Goal: Browse casually: Explore the website without a specific task or goal

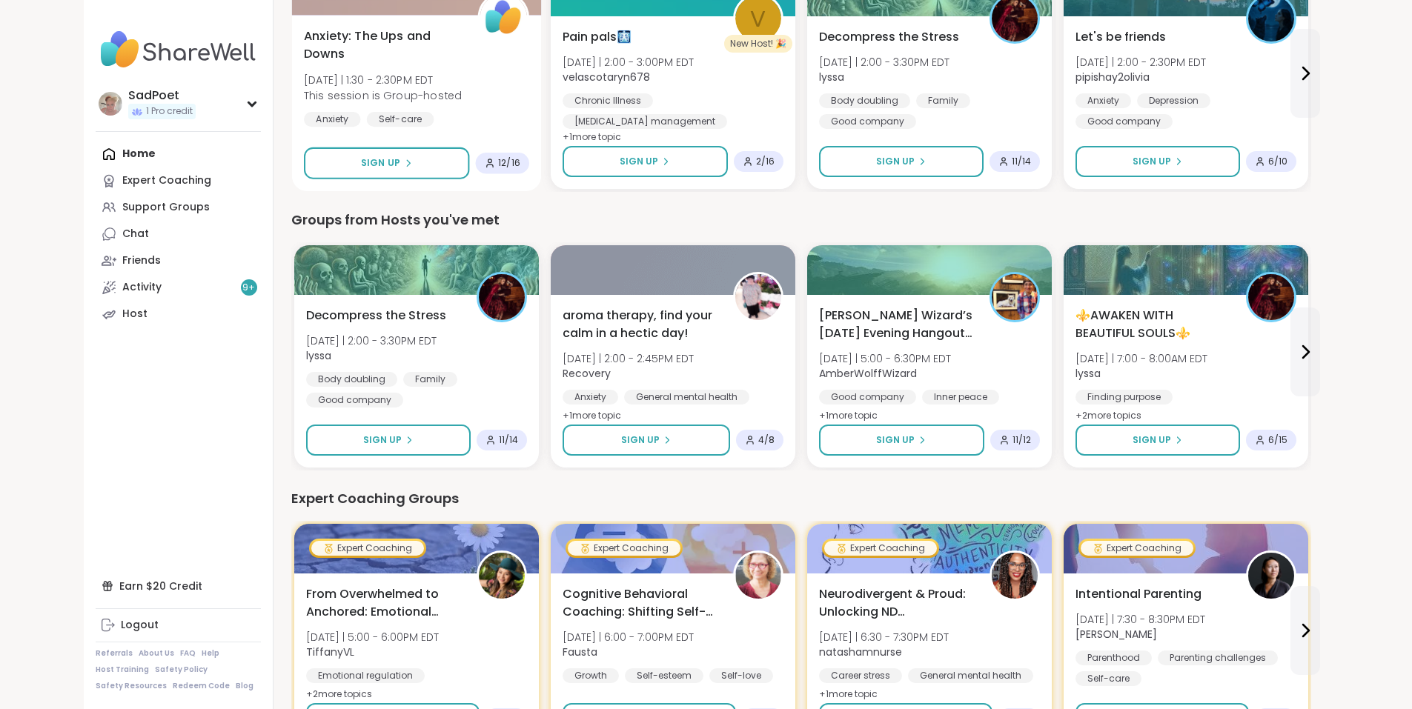
scroll to position [296, 0]
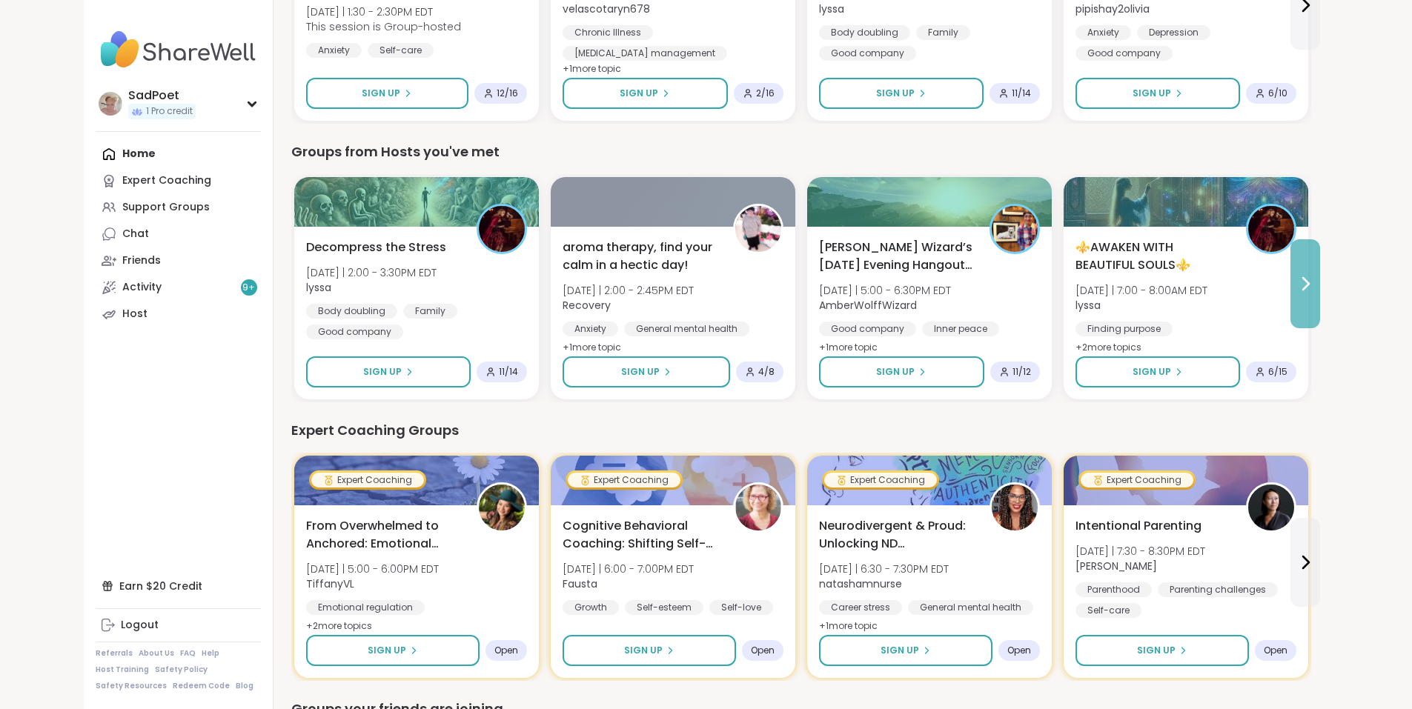
click at [1309, 288] on icon at bounding box center [1306, 284] width 6 height 12
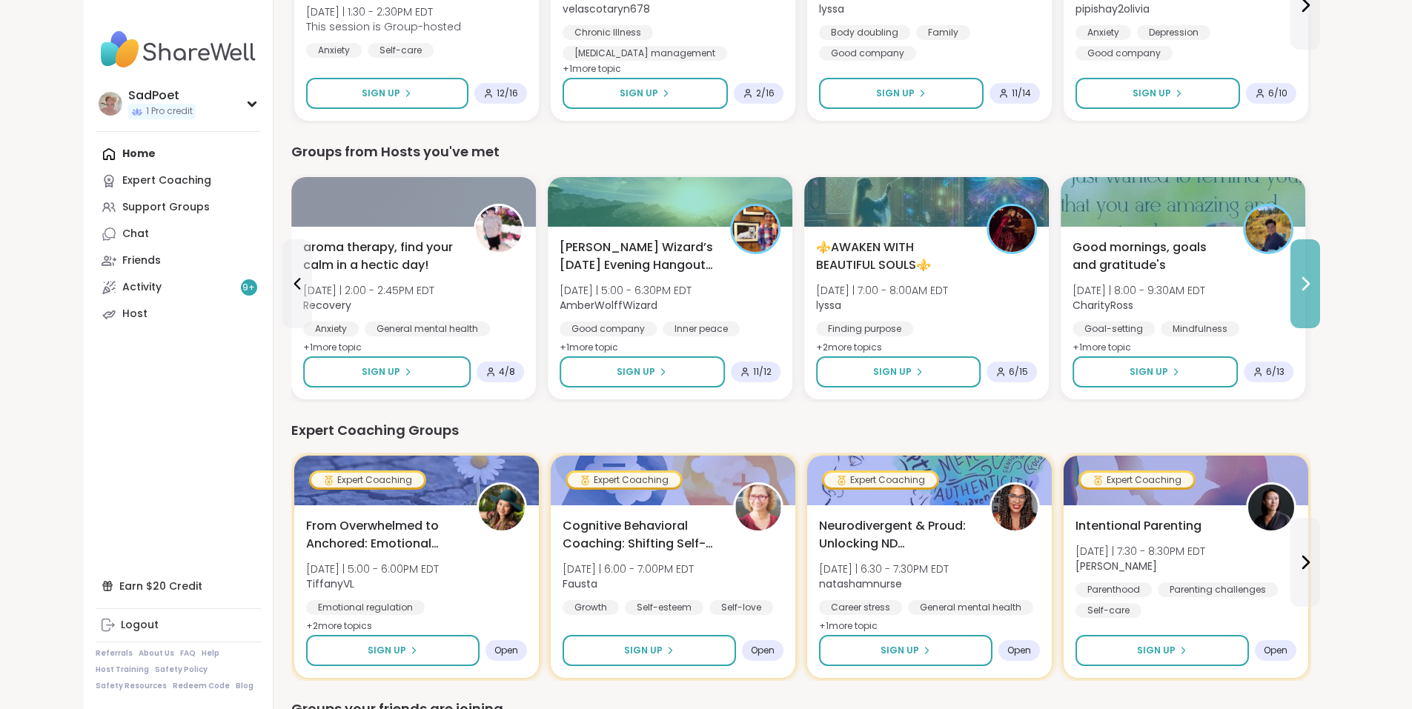
click at [1309, 288] on icon at bounding box center [1306, 284] width 6 height 12
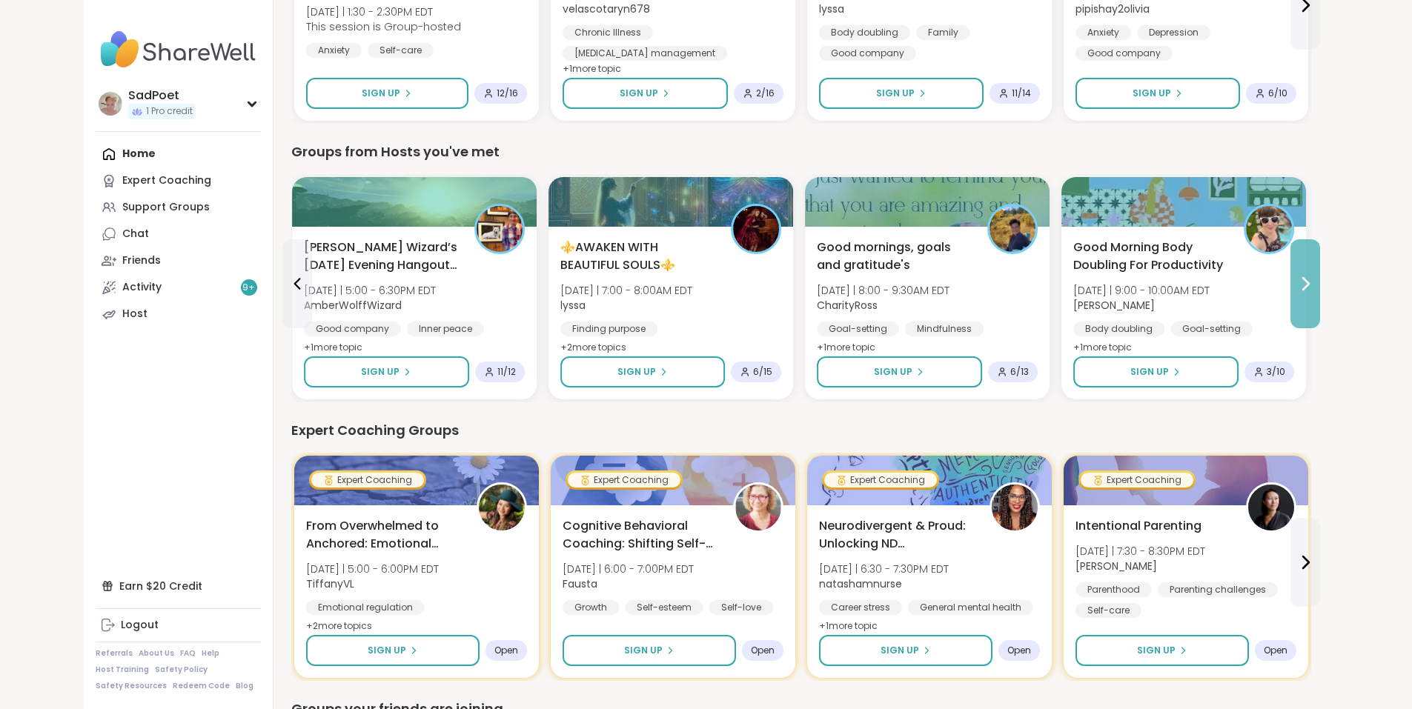
click at [1309, 288] on icon at bounding box center [1306, 284] width 6 height 12
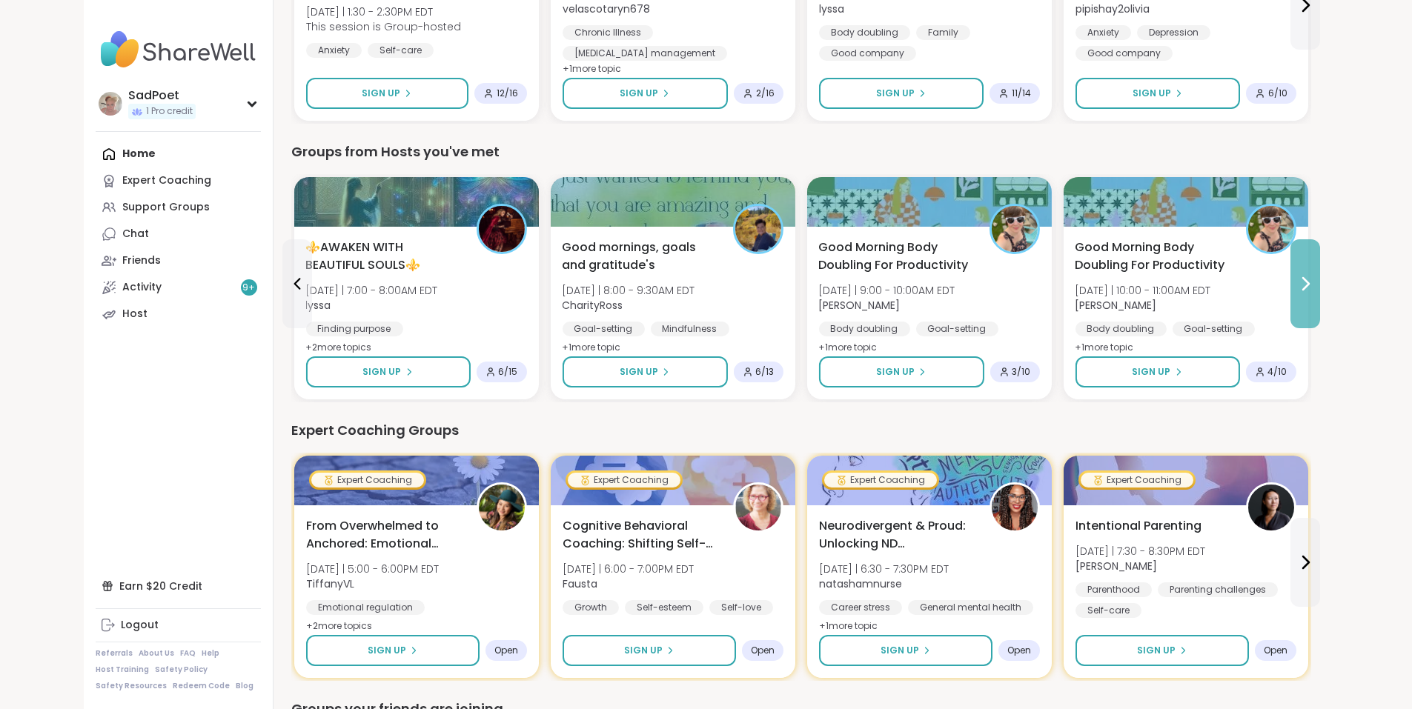
click at [1309, 288] on icon at bounding box center [1306, 284] width 6 height 12
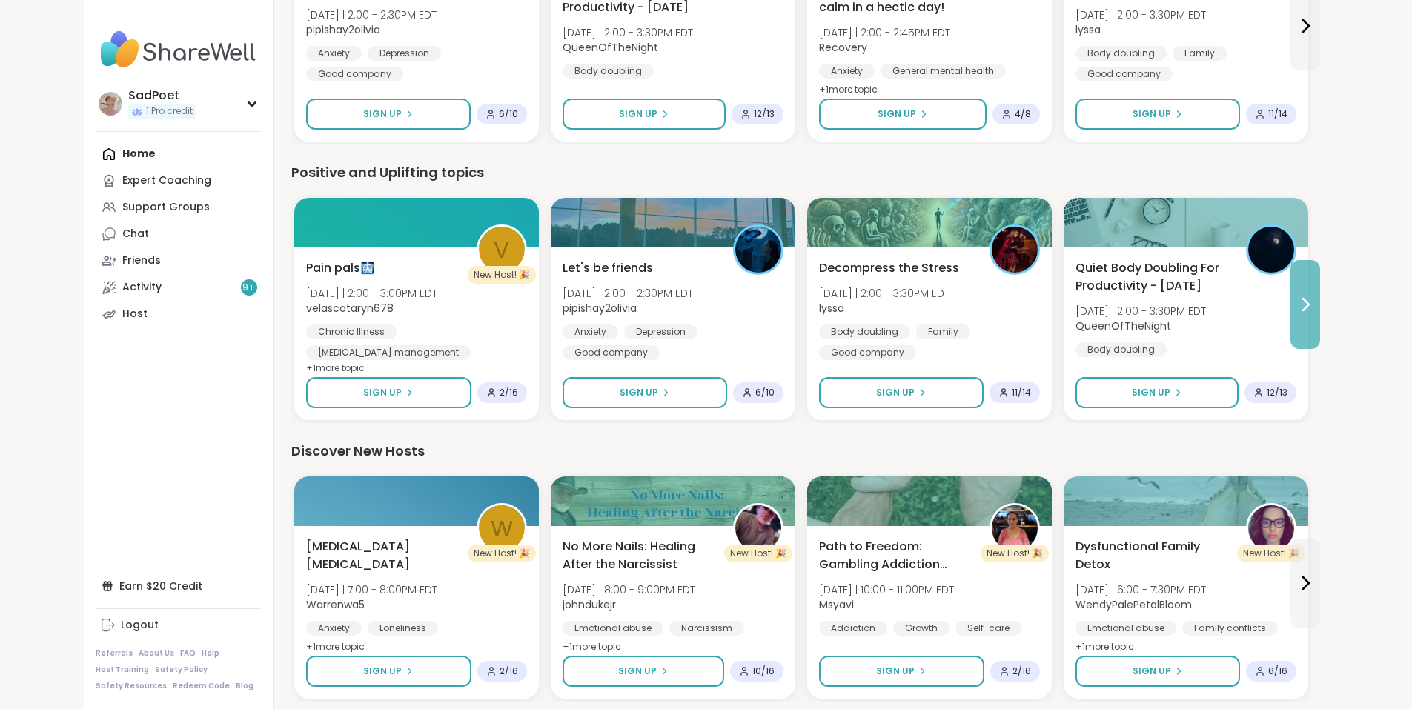
scroll to position [815, 0]
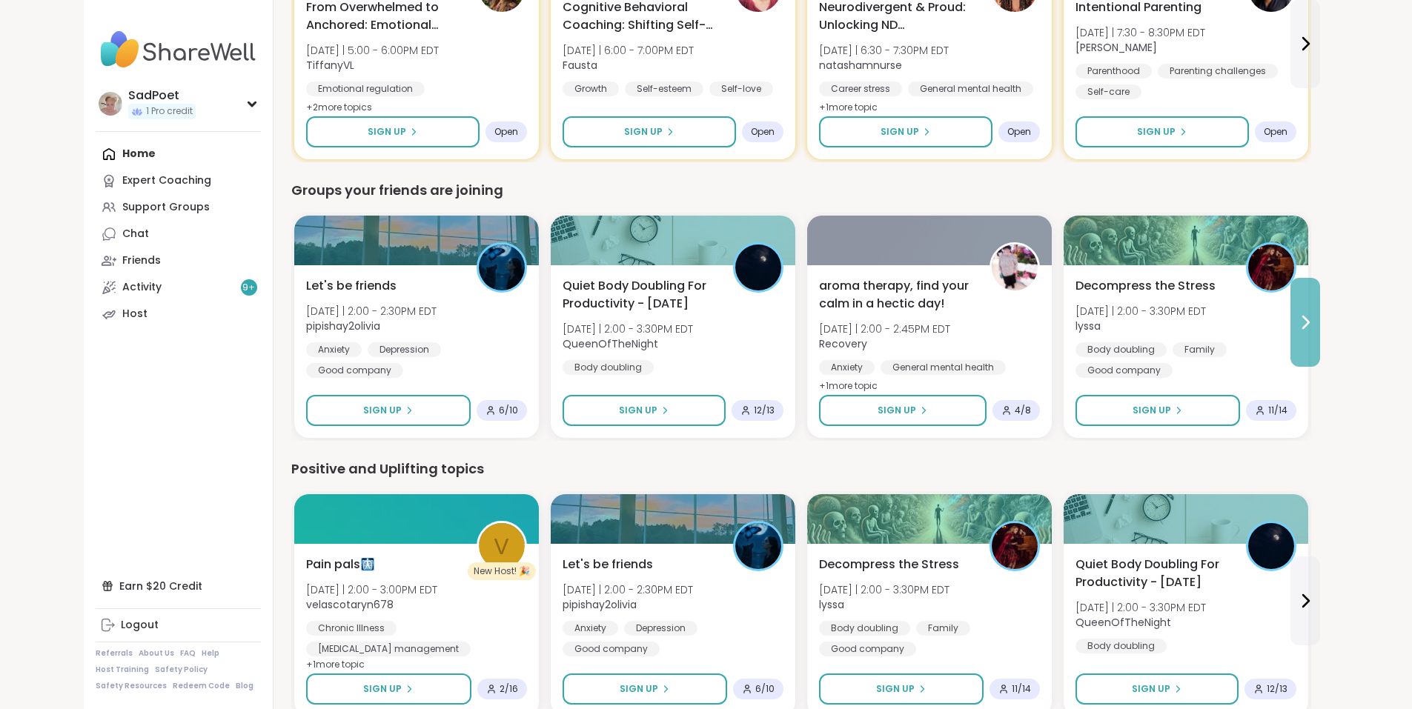
click at [1320, 301] on button at bounding box center [1305, 322] width 30 height 89
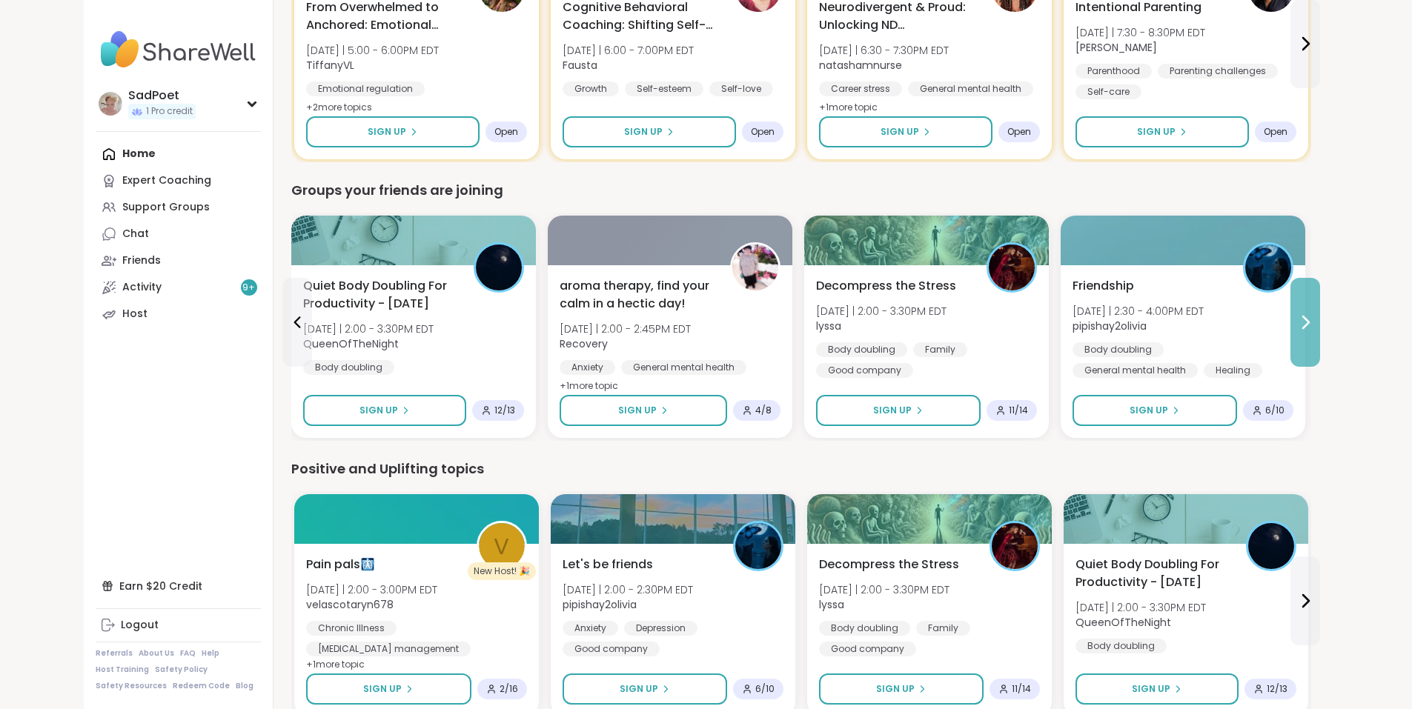
click at [1320, 301] on button at bounding box center [1305, 322] width 30 height 89
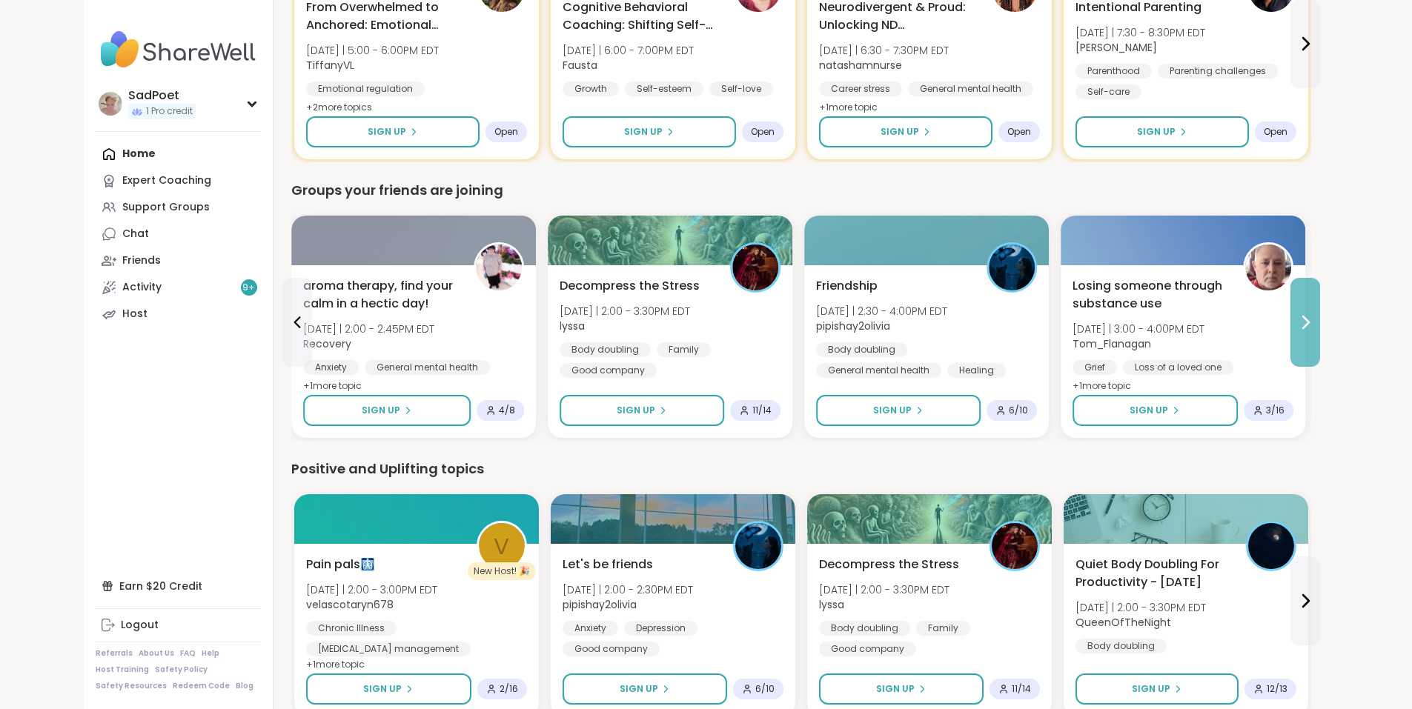
click at [1320, 301] on button at bounding box center [1305, 322] width 30 height 89
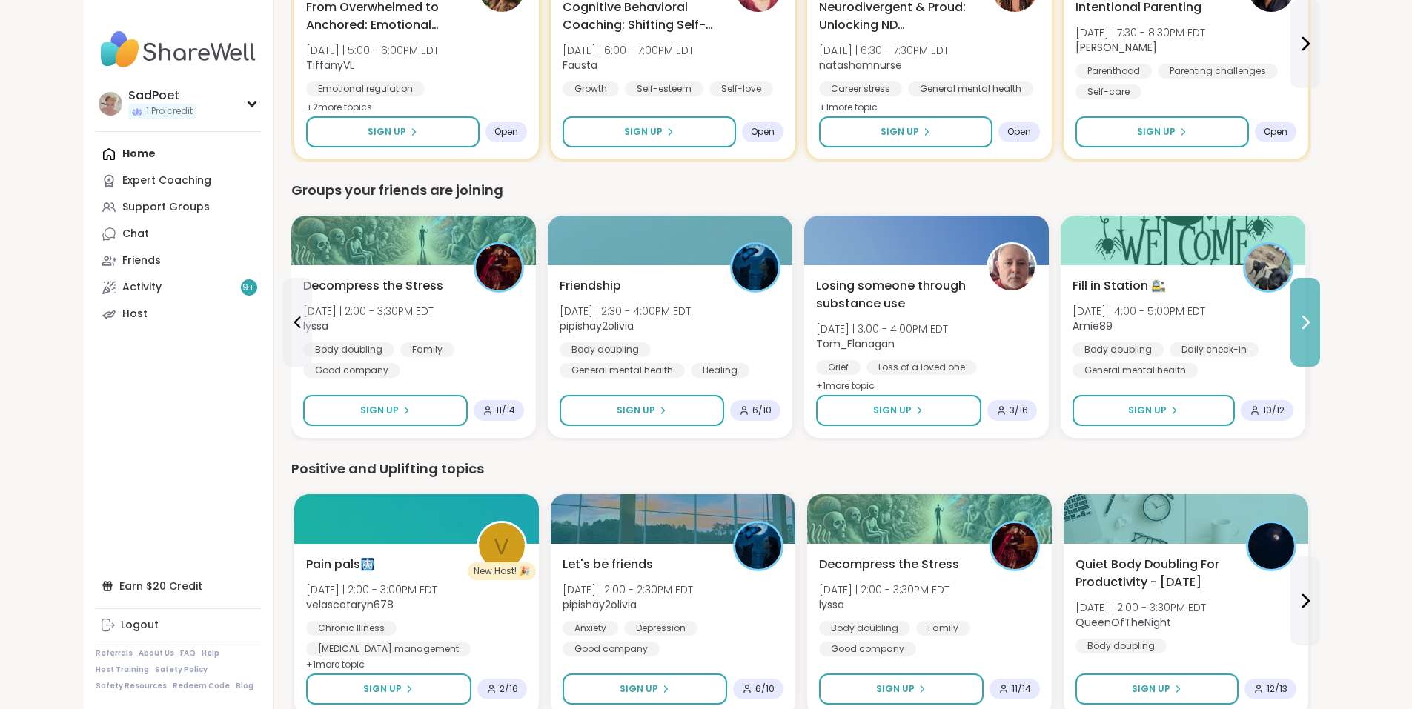
click at [1320, 301] on button at bounding box center [1305, 322] width 30 height 89
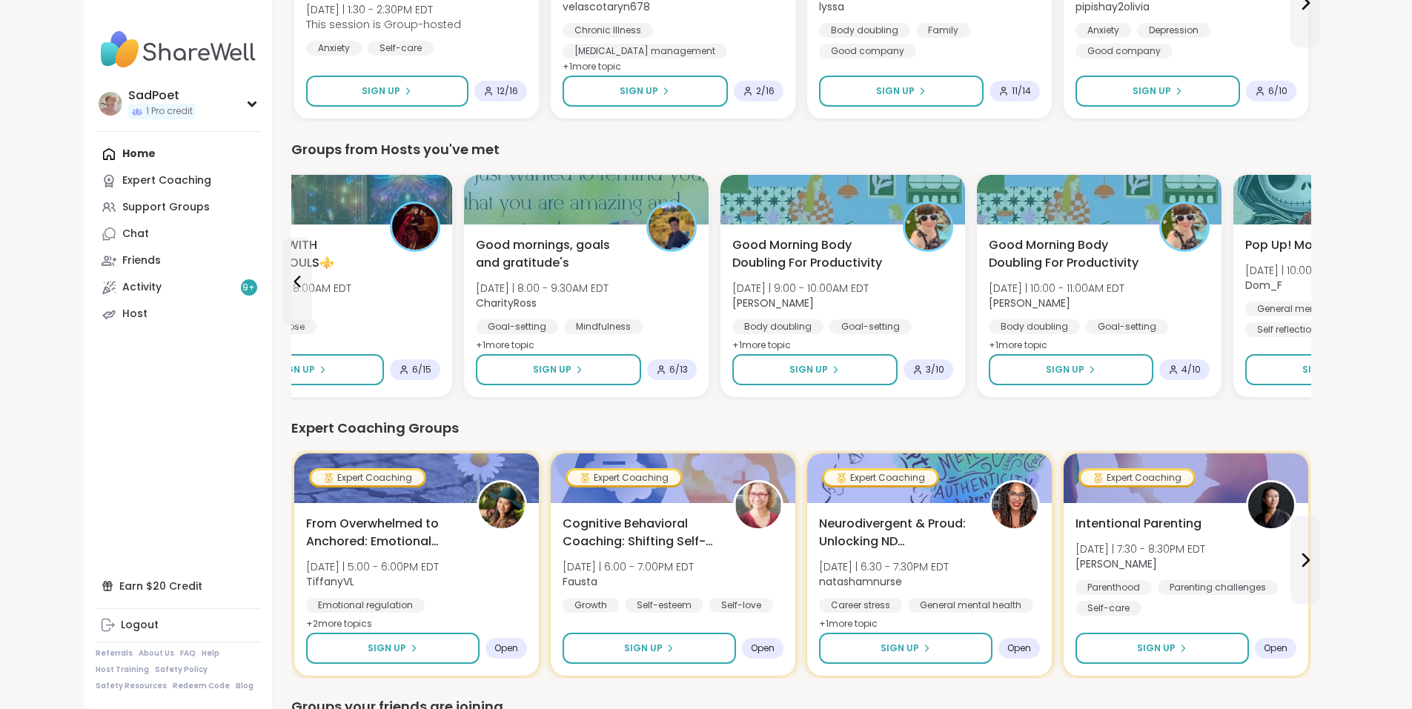
scroll to position [296, 0]
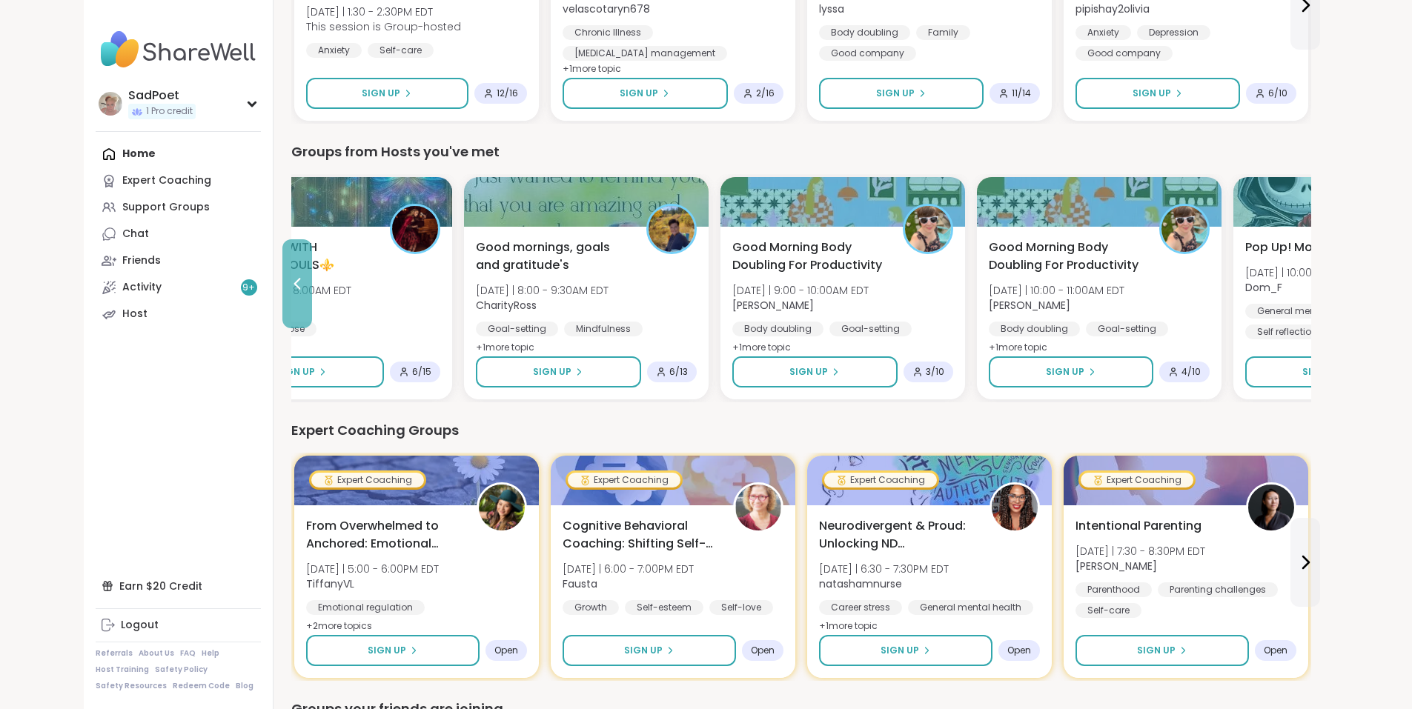
click at [282, 311] on button at bounding box center [297, 283] width 30 height 89
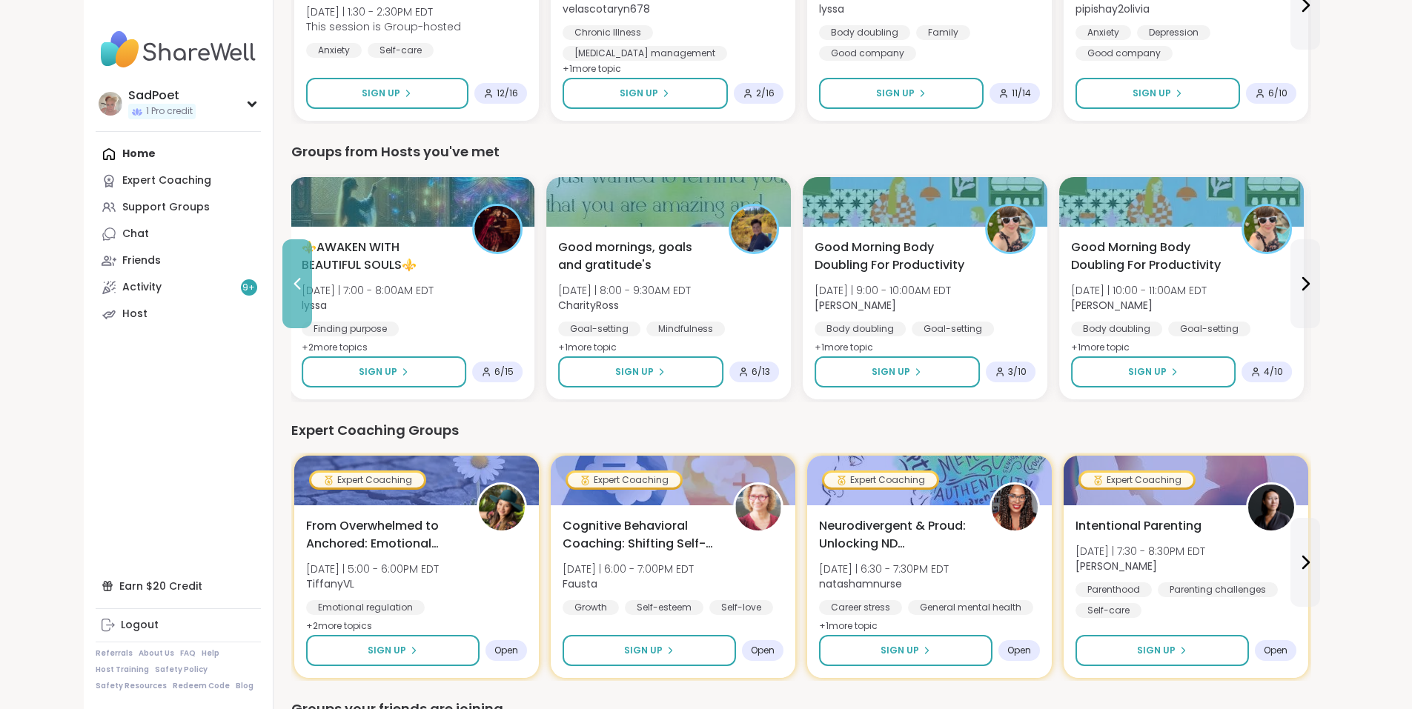
click at [282, 311] on button at bounding box center [297, 283] width 30 height 89
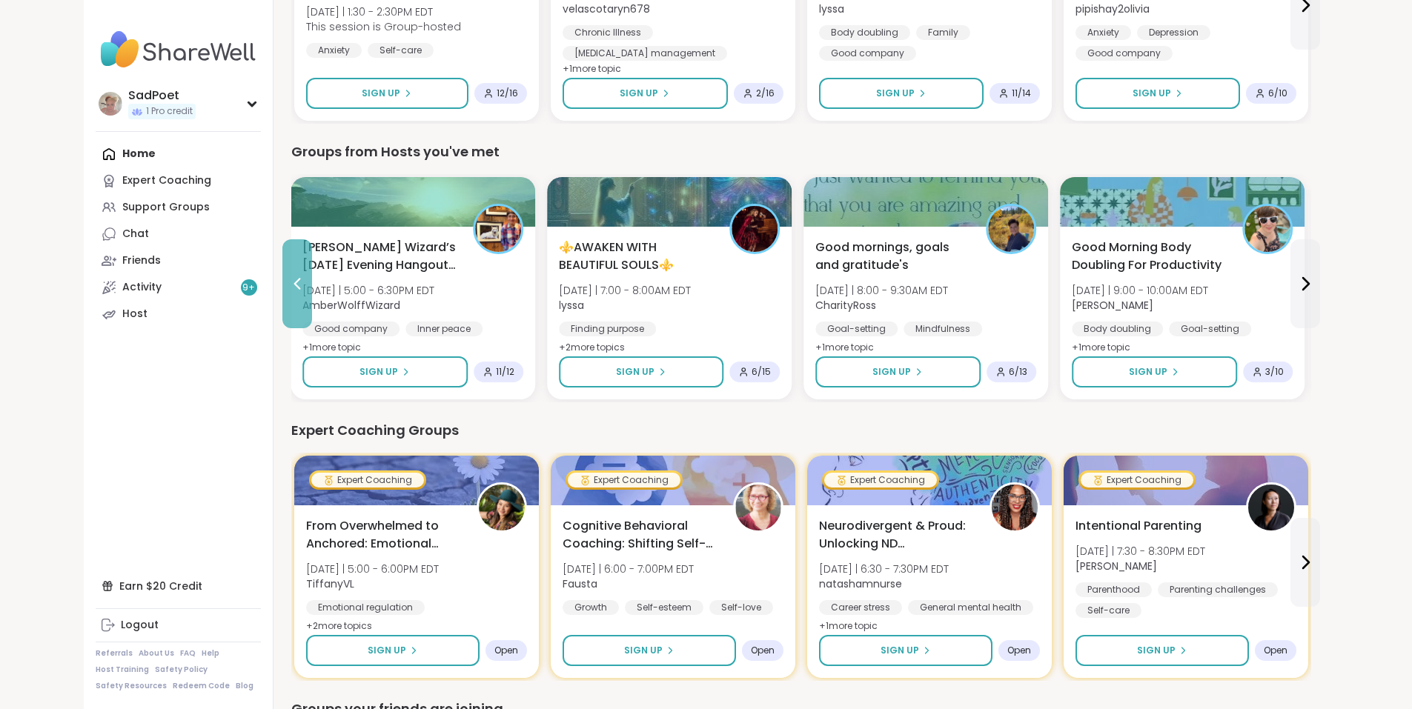
click at [282, 311] on button at bounding box center [297, 283] width 30 height 89
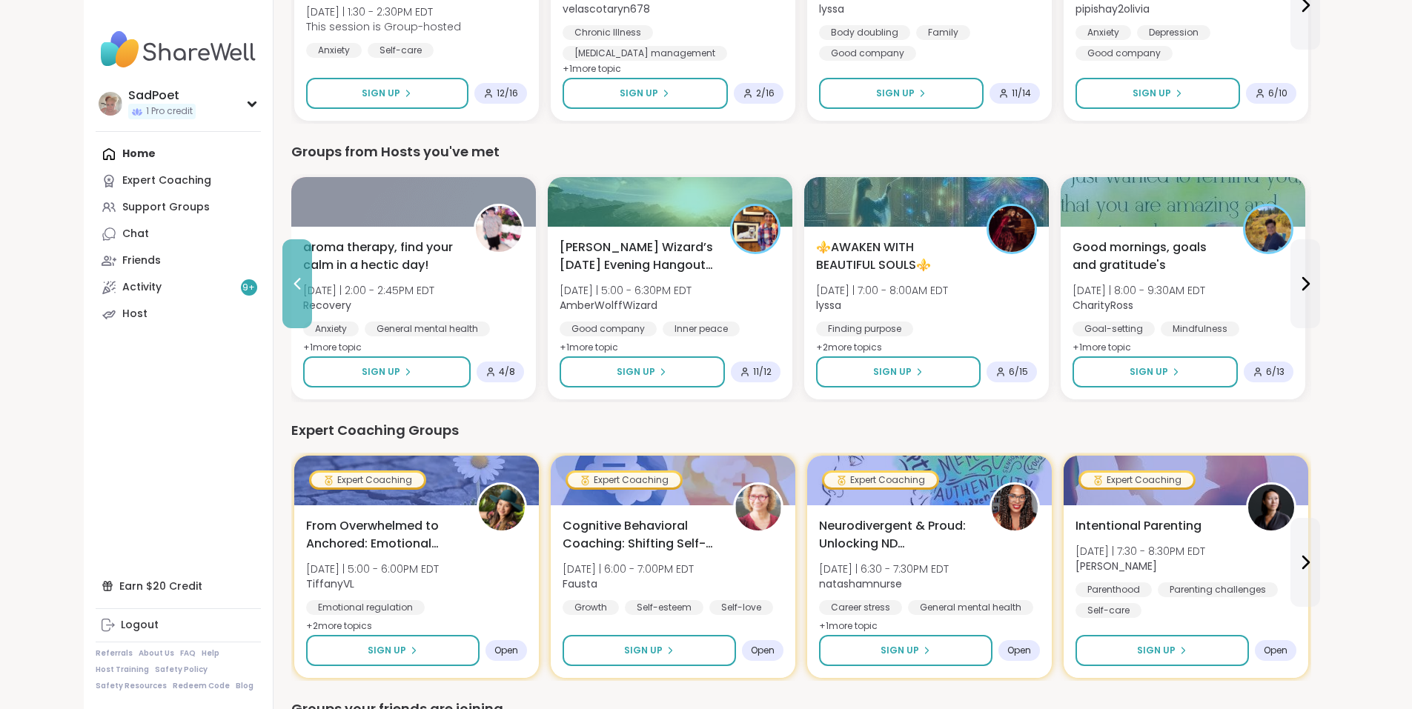
click at [282, 311] on button at bounding box center [297, 283] width 30 height 89
